Goal: Task Accomplishment & Management: Use online tool/utility

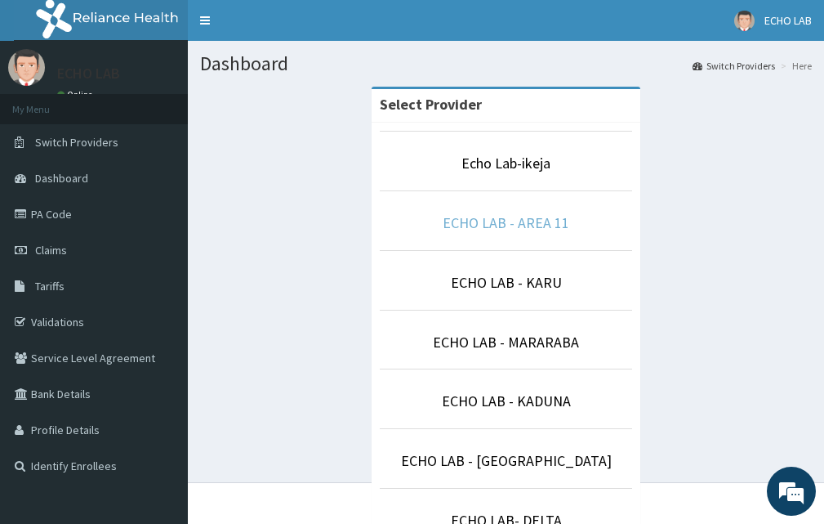
click at [515, 225] on link "ECHO LAB - AREA 11" at bounding box center [506, 222] width 127 height 19
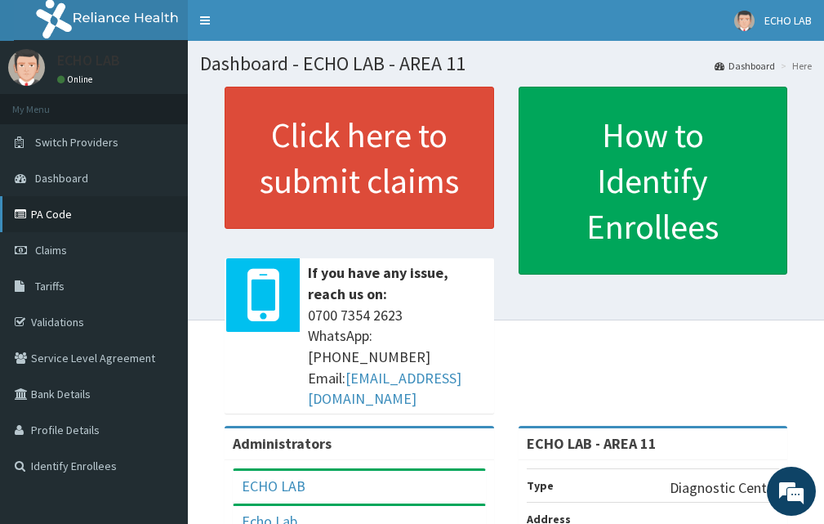
click at [59, 212] on link "PA Code" at bounding box center [94, 214] width 188 height 36
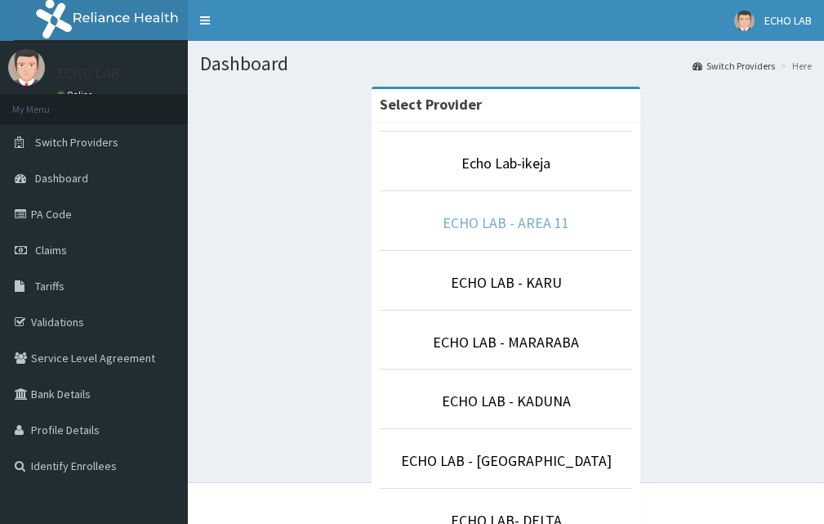
click at [534, 230] on link "ECHO LAB - AREA 11" at bounding box center [506, 222] width 127 height 19
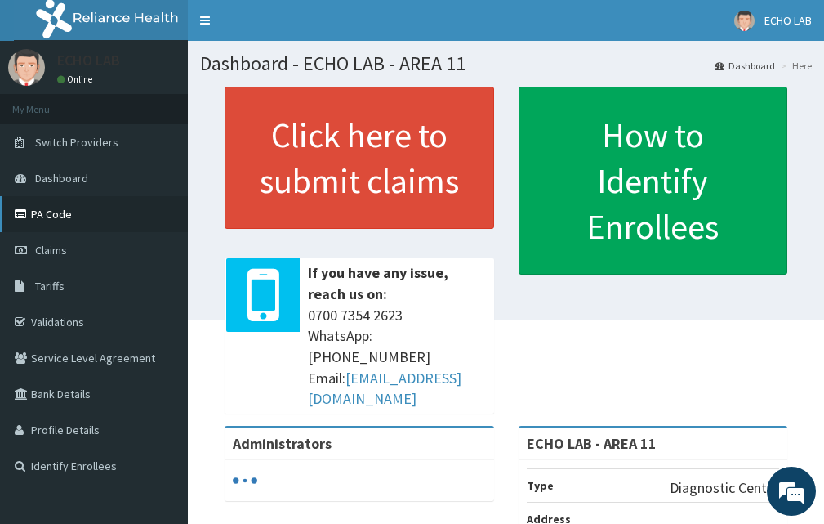
click at [60, 217] on link "PA Code" at bounding box center [94, 214] width 188 height 36
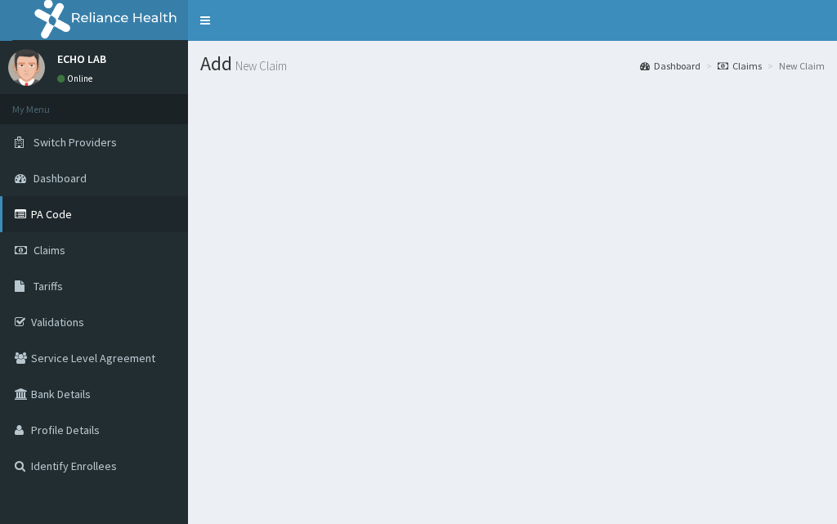
click at [48, 219] on link "PA Code" at bounding box center [94, 214] width 188 height 36
click at [53, 216] on link "PA Code" at bounding box center [94, 214] width 188 height 36
click at [76, 326] on link "Validations" at bounding box center [94, 322] width 188 height 36
